Goal: Task Accomplishment & Management: Use online tool/utility

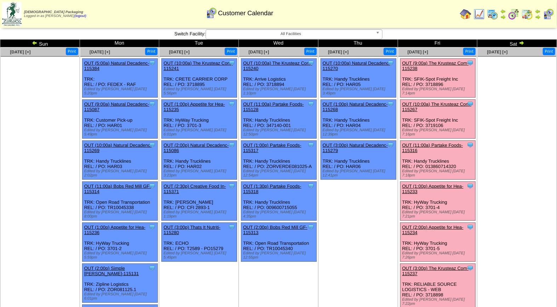
click at [451, 65] on link "OUT (9:00a) The Krusteaz Com-115238" at bounding box center [436, 66] width 67 height 11
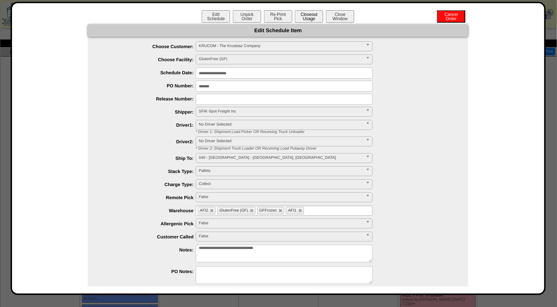
click at [310, 12] on button "Closeout Usage" at bounding box center [309, 16] width 28 height 12
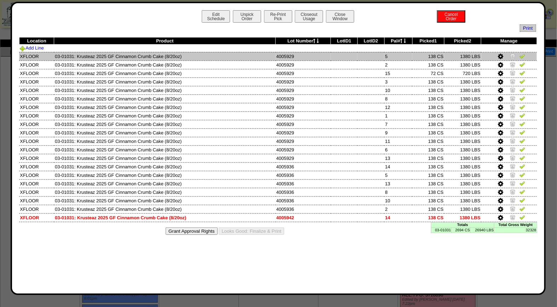
click at [521, 57] on img at bounding box center [523, 56] width 6 height 6
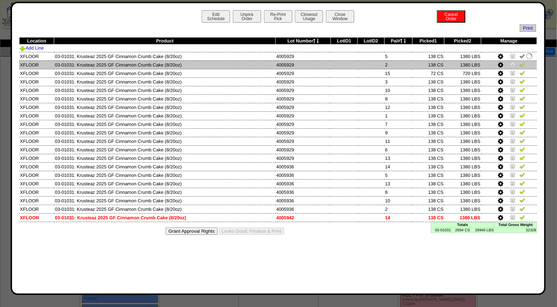
click at [522, 64] on img at bounding box center [523, 65] width 6 height 6
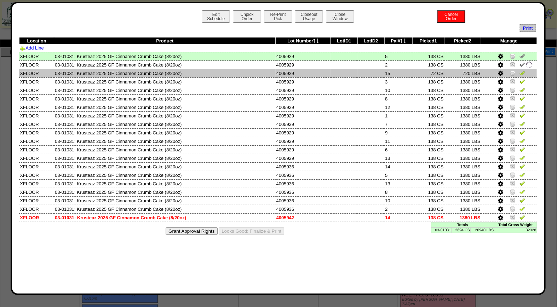
click at [524, 72] on img at bounding box center [523, 73] width 6 height 6
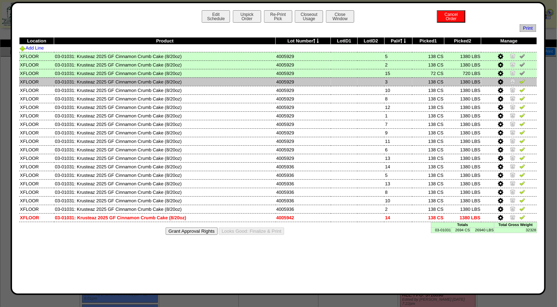
click at [523, 82] on img at bounding box center [523, 82] width 6 height 6
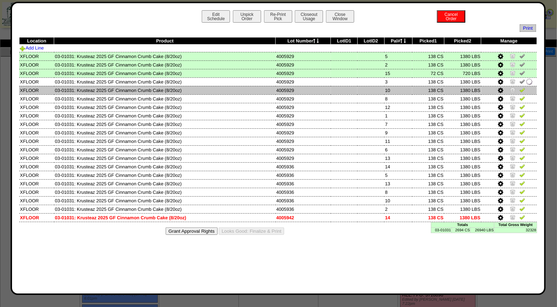
click at [523, 90] on img at bounding box center [523, 90] width 6 height 6
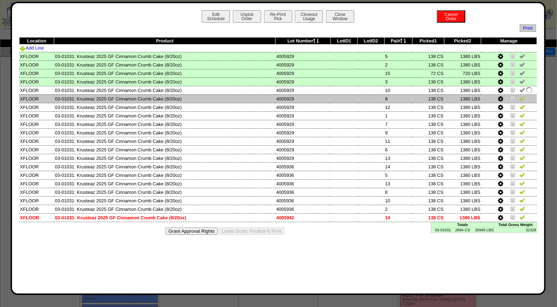
click at [523, 97] on img at bounding box center [523, 99] width 6 height 6
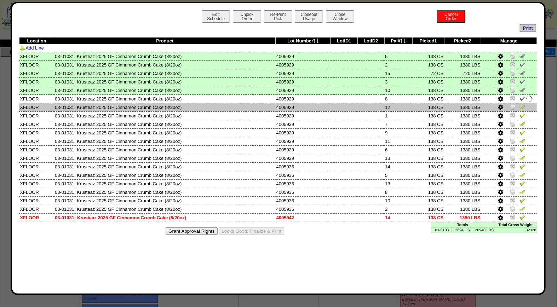
click at [523, 106] on img at bounding box center [523, 107] width 6 height 6
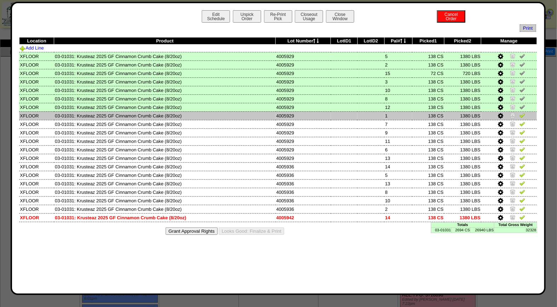
click at [524, 114] on img at bounding box center [523, 116] width 6 height 6
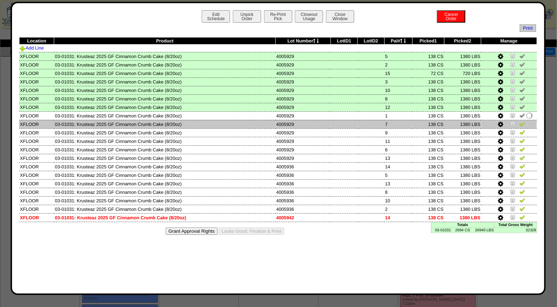
click at [524, 121] on img at bounding box center [523, 124] width 6 height 6
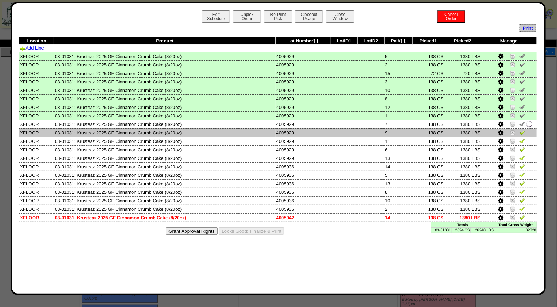
click at [525, 132] on img at bounding box center [523, 133] width 6 height 6
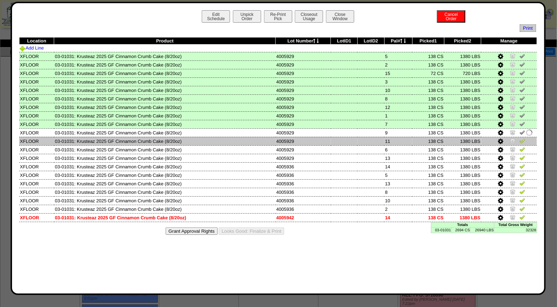
click at [525, 138] on img at bounding box center [523, 141] width 6 height 6
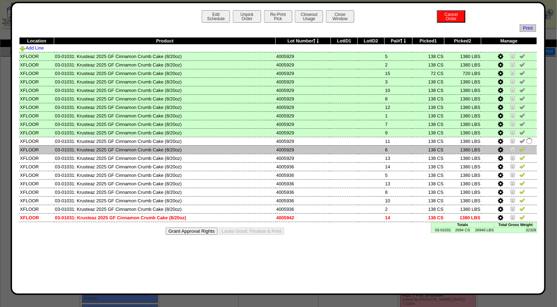
click at [525, 147] on img at bounding box center [523, 150] width 6 height 6
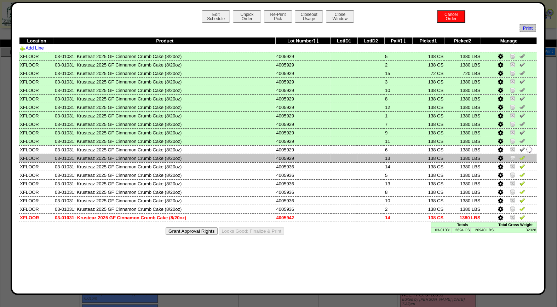
click at [524, 156] on img at bounding box center [523, 158] width 6 height 6
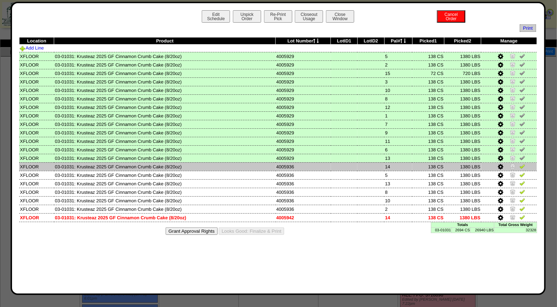
click at [523, 164] on img at bounding box center [523, 167] width 6 height 6
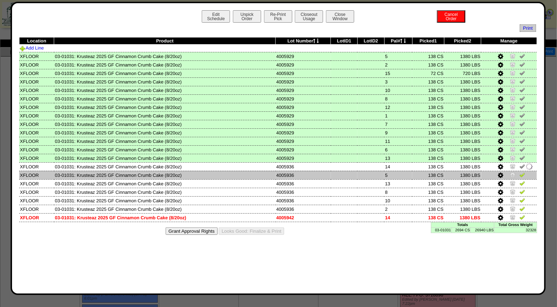
click at [522, 173] on img at bounding box center [523, 175] width 6 height 6
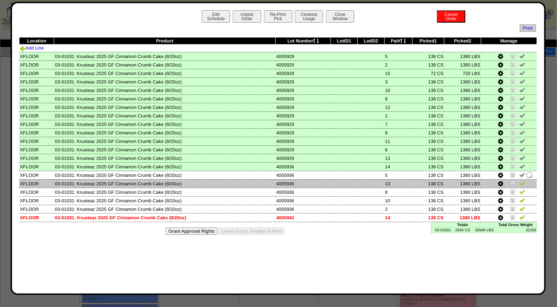
click at [523, 181] on img at bounding box center [523, 184] width 6 height 6
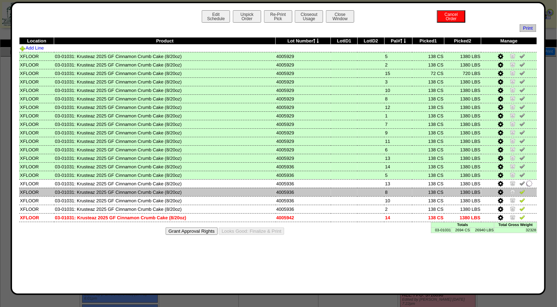
click at [523, 189] on img at bounding box center [523, 192] width 6 height 6
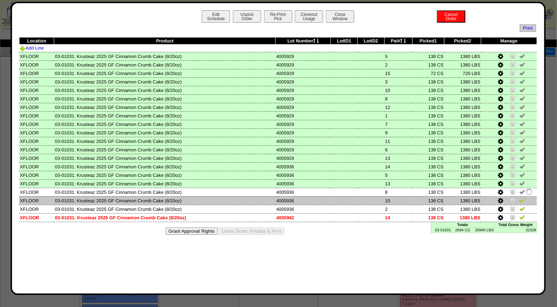
click at [522, 198] on img at bounding box center [523, 201] width 6 height 6
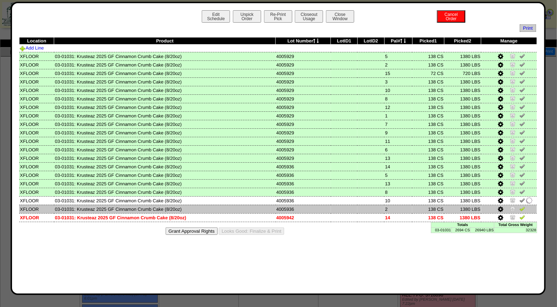
click at [522, 206] on img at bounding box center [523, 209] width 6 height 6
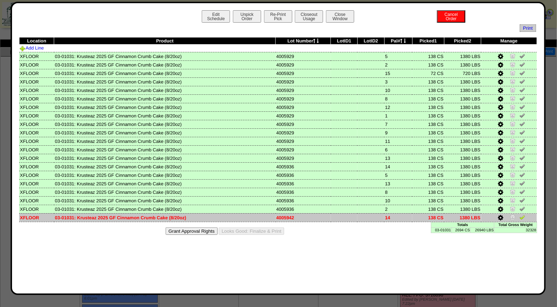
click at [522, 216] on img at bounding box center [523, 218] width 6 height 6
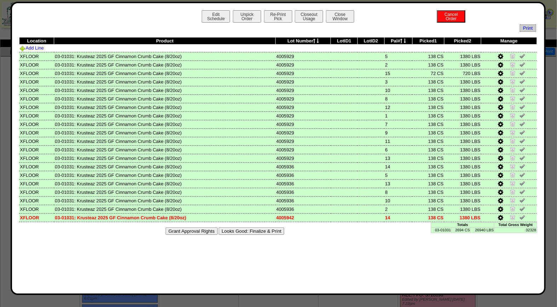
click at [267, 230] on button "Looks Good: Finalize & Print" at bounding box center [252, 231] width 66 height 7
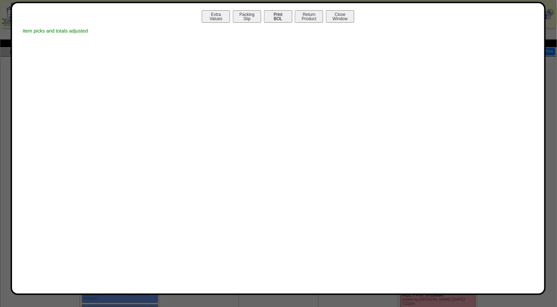
click at [271, 14] on button "Print BOL" at bounding box center [278, 16] width 28 height 12
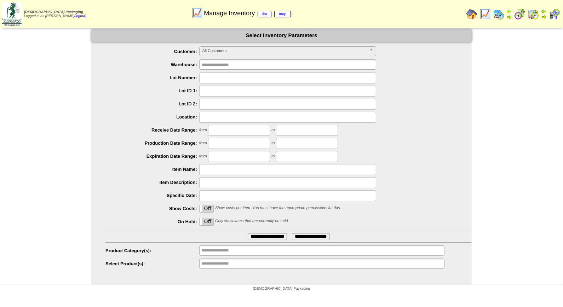
click at [212, 75] on input "text" at bounding box center [287, 78] width 177 height 11
type input "*******"
click at [248, 233] on input "**********" at bounding box center [267, 236] width 39 height 7
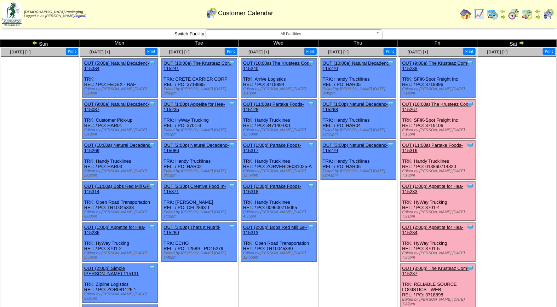
scroll to position [89, 0]
